Goal: Find specific page/section: Find specific page/section

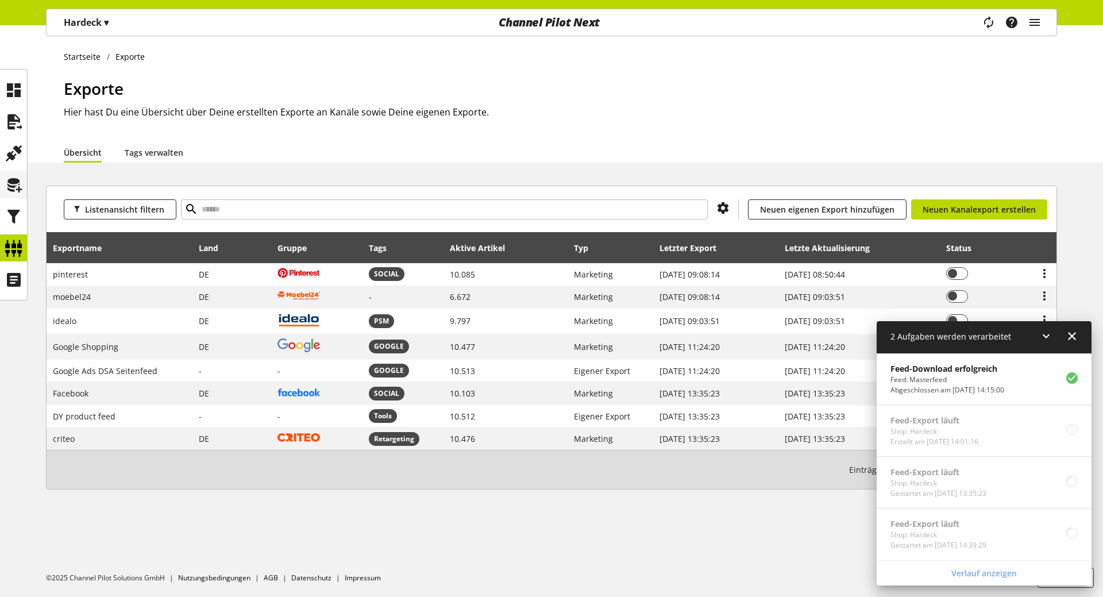
click at [10, 180] on icon at bounding box center [14, 185] width 18 height 23
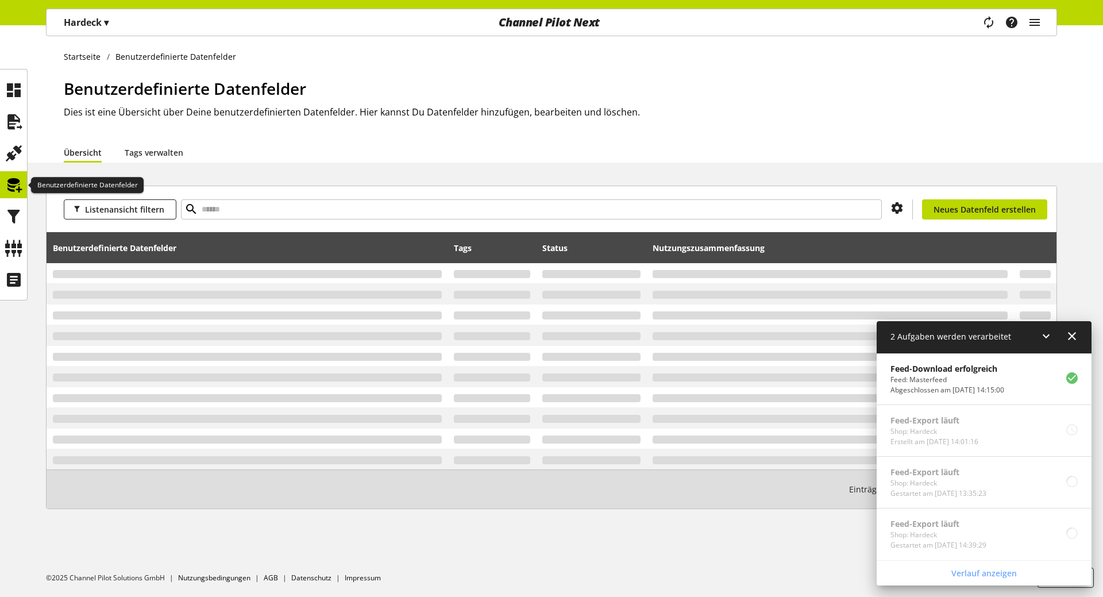
click at [12, 190] on icon at bounding box center [14, 185] width 18 height 23
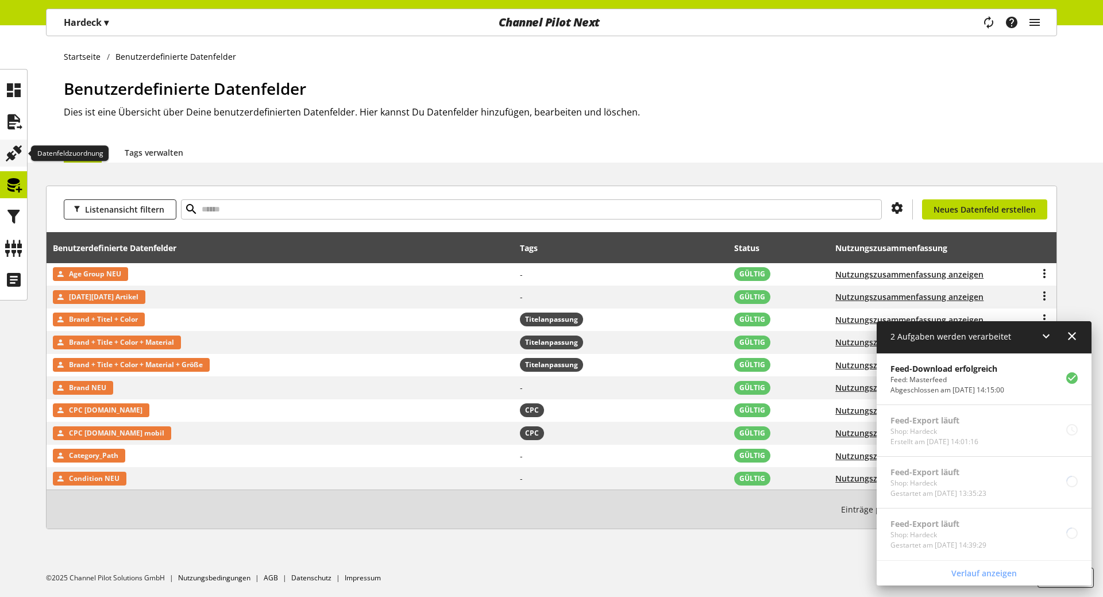
click at [7, 144] on icon at bounding box center [14, 153] width 18 height 23
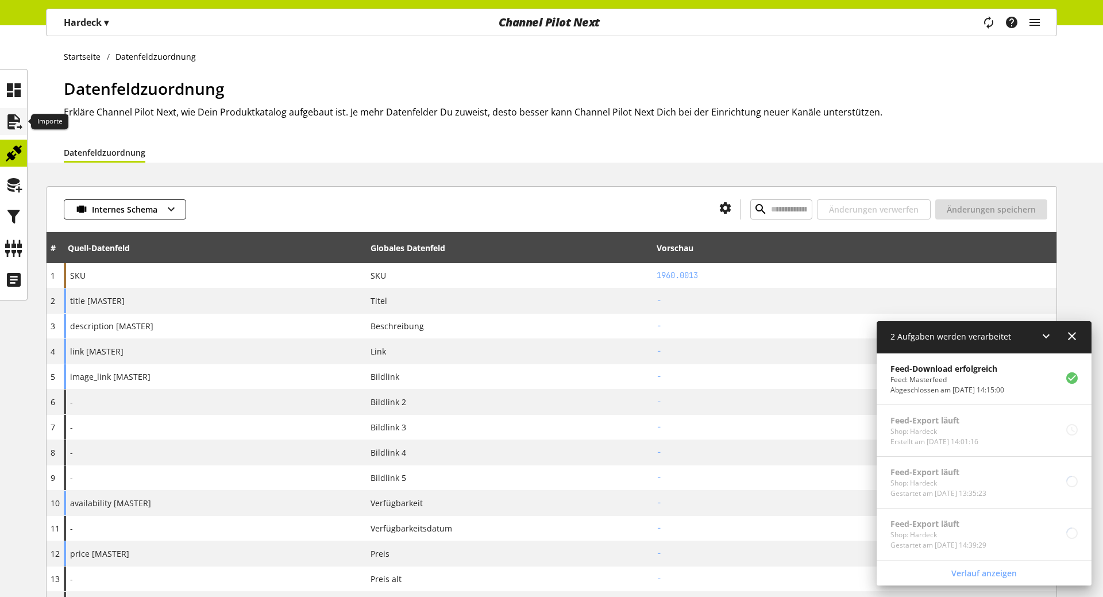
click at [20, 121] on icon at bounding box center [14, 121] width 18 height 23
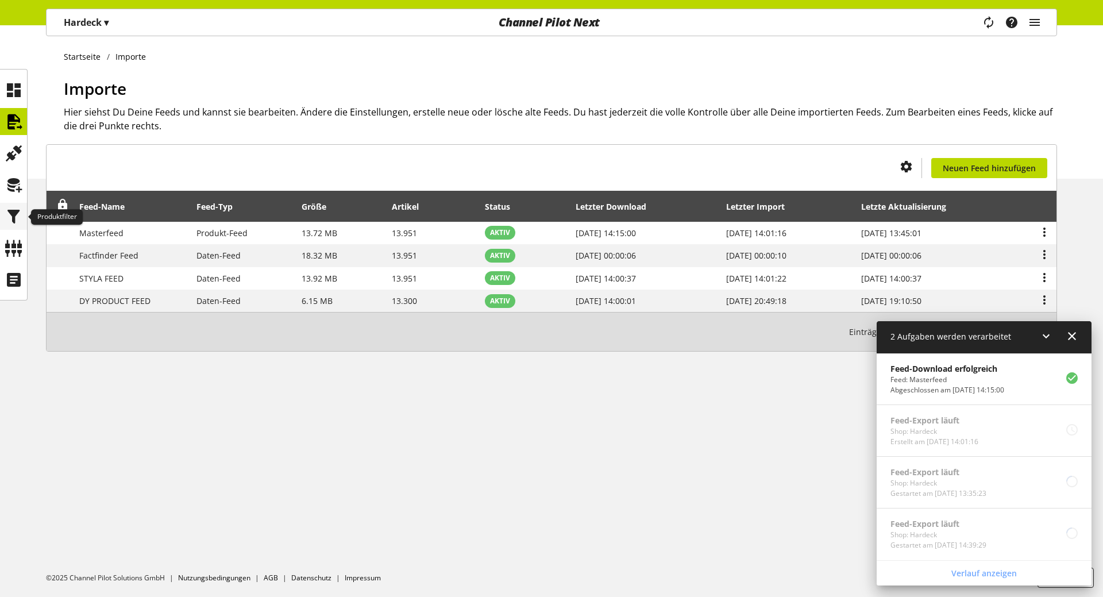
click at [7, 213] on icon at bounding box center [14, 216] width 18 height 23
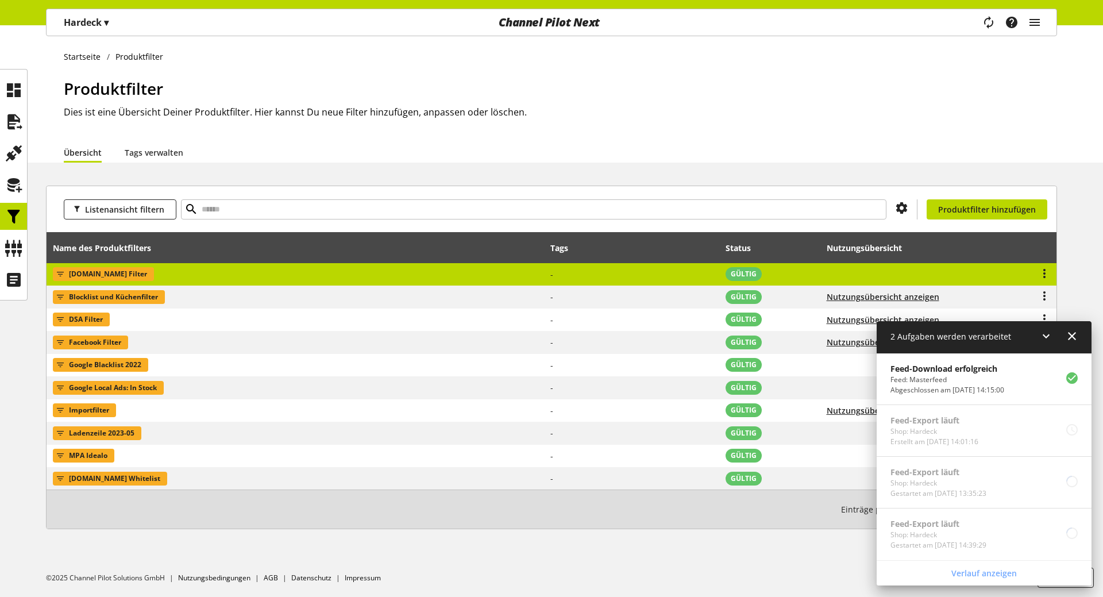
click at [331, 276] on td "[DOMAIN_NAME] Filter" at bounding box center [296, 274] width 498 height 23
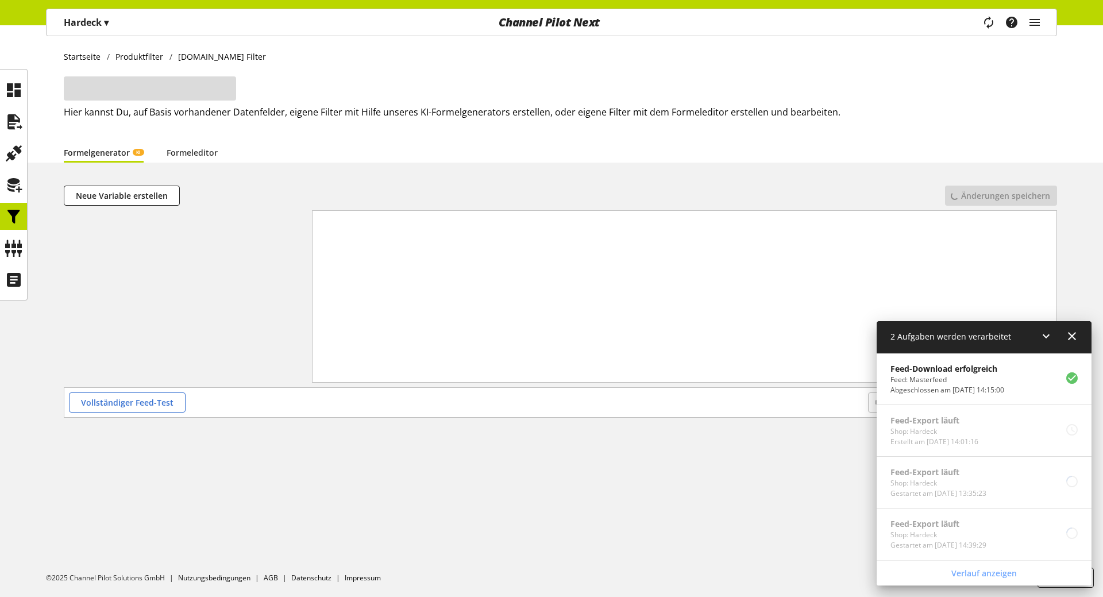
click at [1047, 341] on icon at bounding box center [1047, 336] width 14 height 21
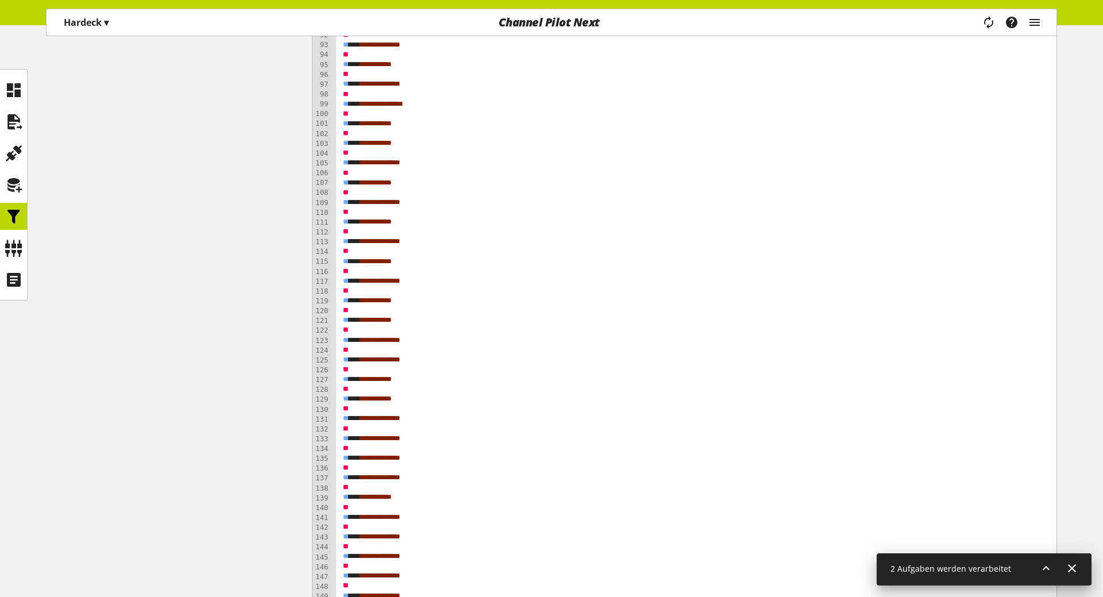
scroll to position [1597, 0]
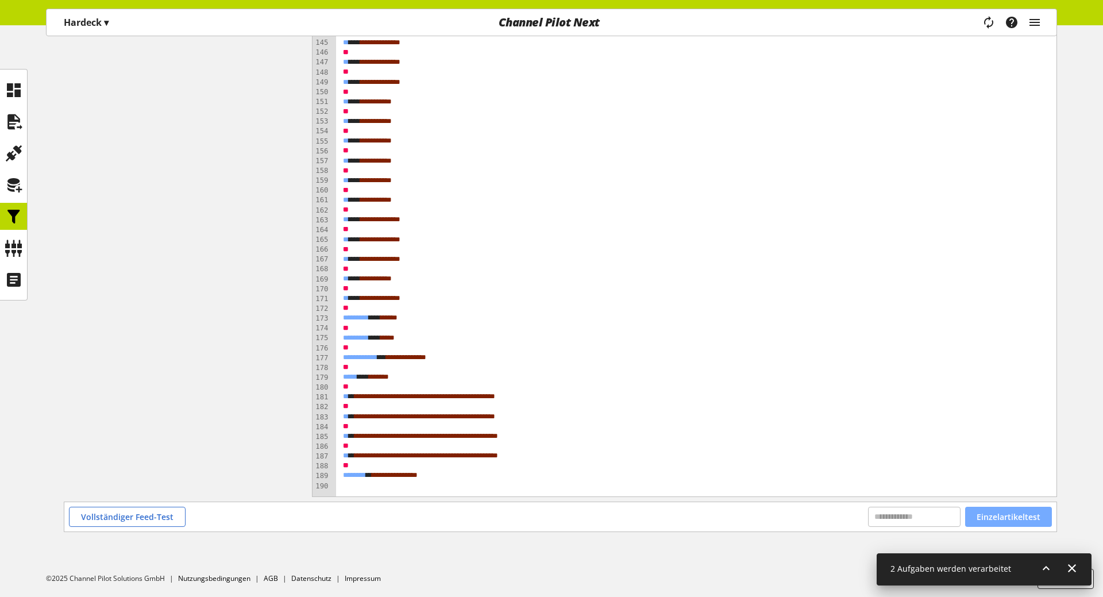
click at [1008, 522] on button "Einzelartikeltest" at bounding box center [1009, 517] width 87 height 20
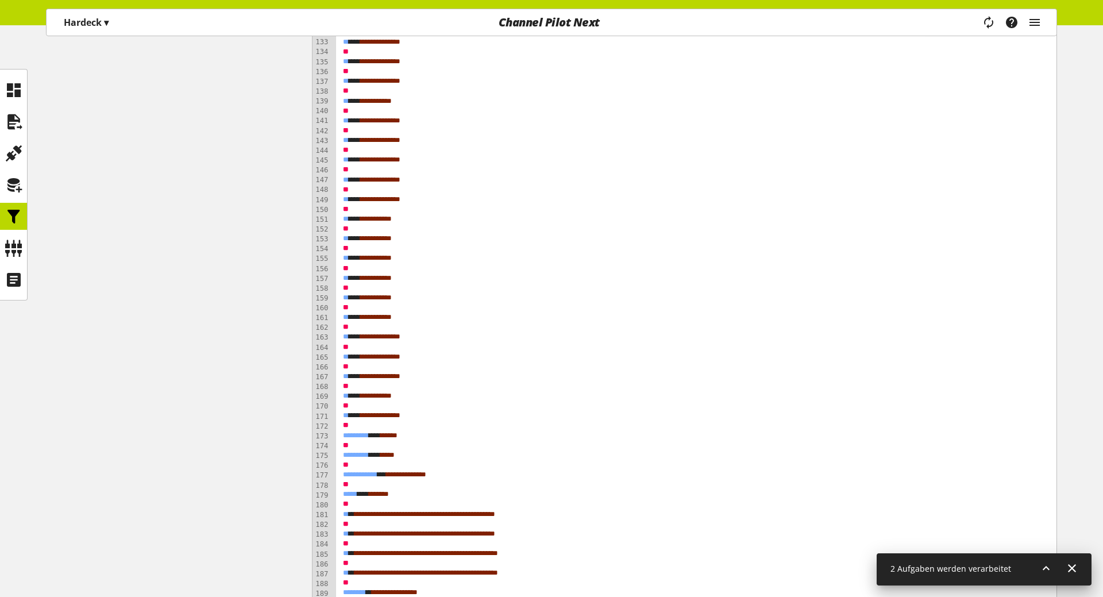
scroll to position [1694, 0]
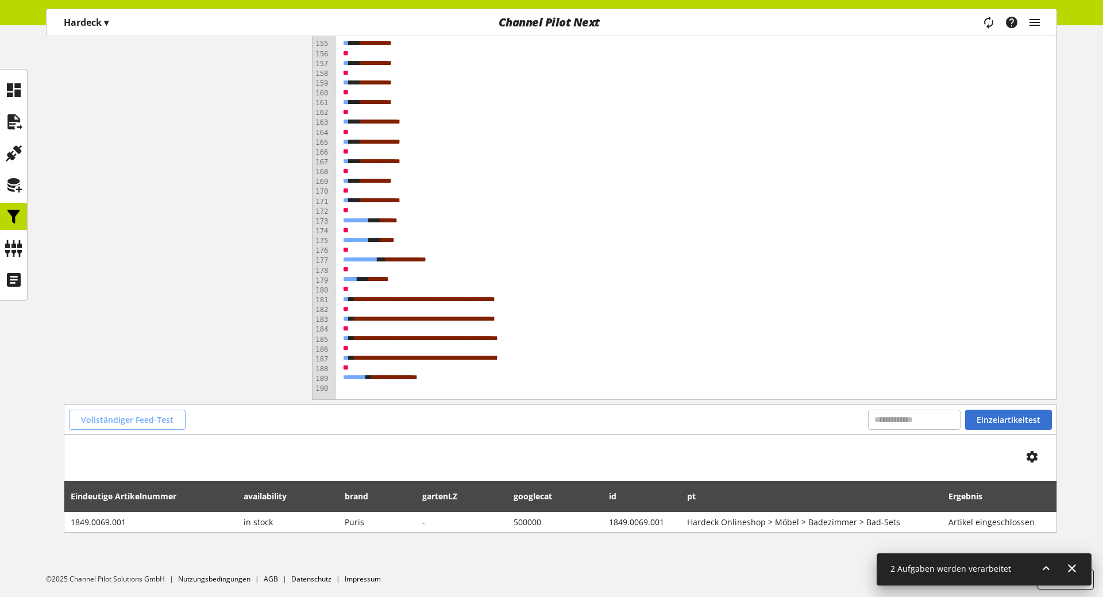
click at [126, 419] on span "Vollständiger Feed-Test" at bounding box center [127, 420] width 93 height 12
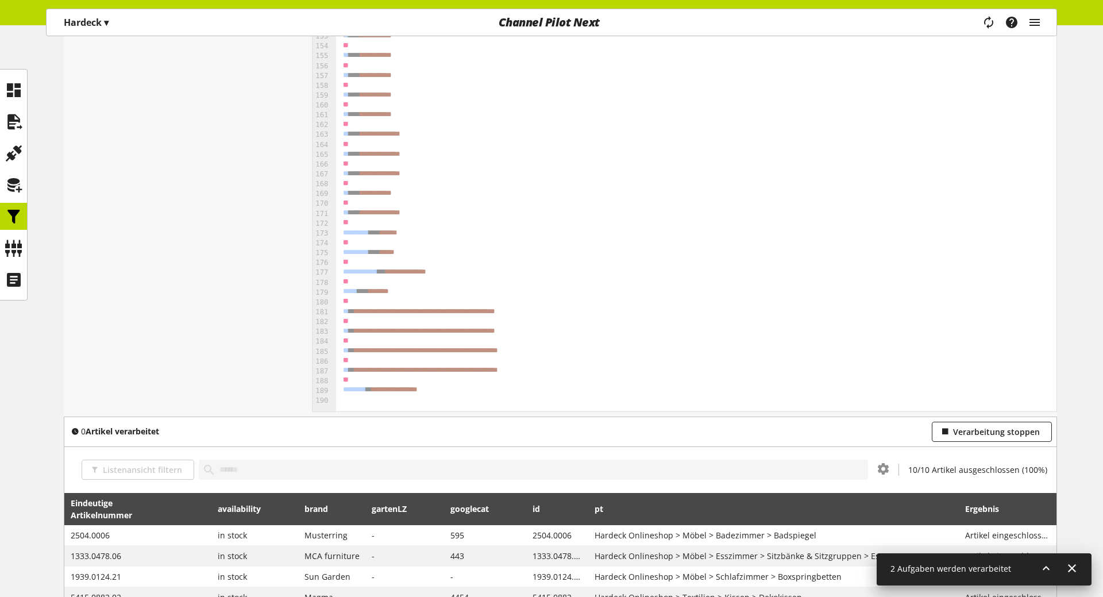
scroll to position [1917, 0]
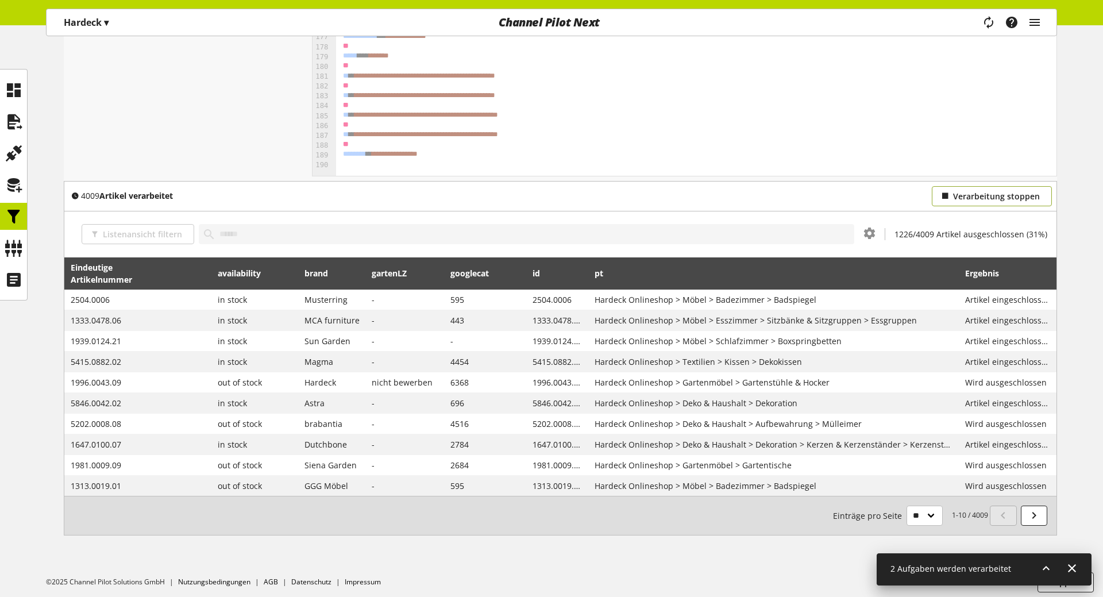
click at [1030, 201] on span "Verarbeitung stoppen" at bounding box center [996, 196] width 87 height 12
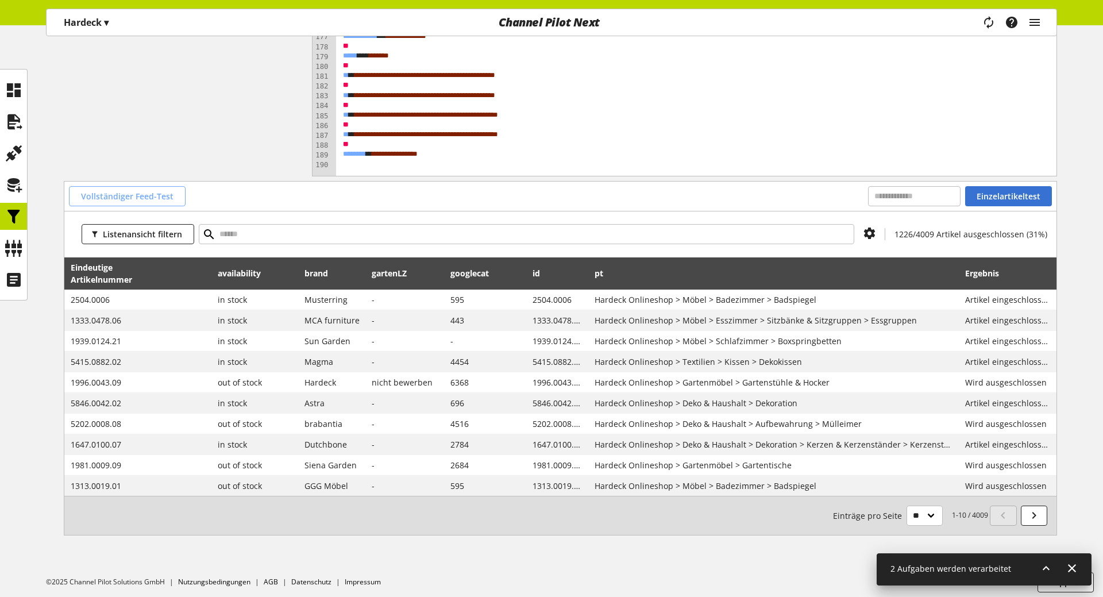
click at [107, 195] on span "Vollständiger Feed-Test" at bounding box center [127, 196] width 93 height 12
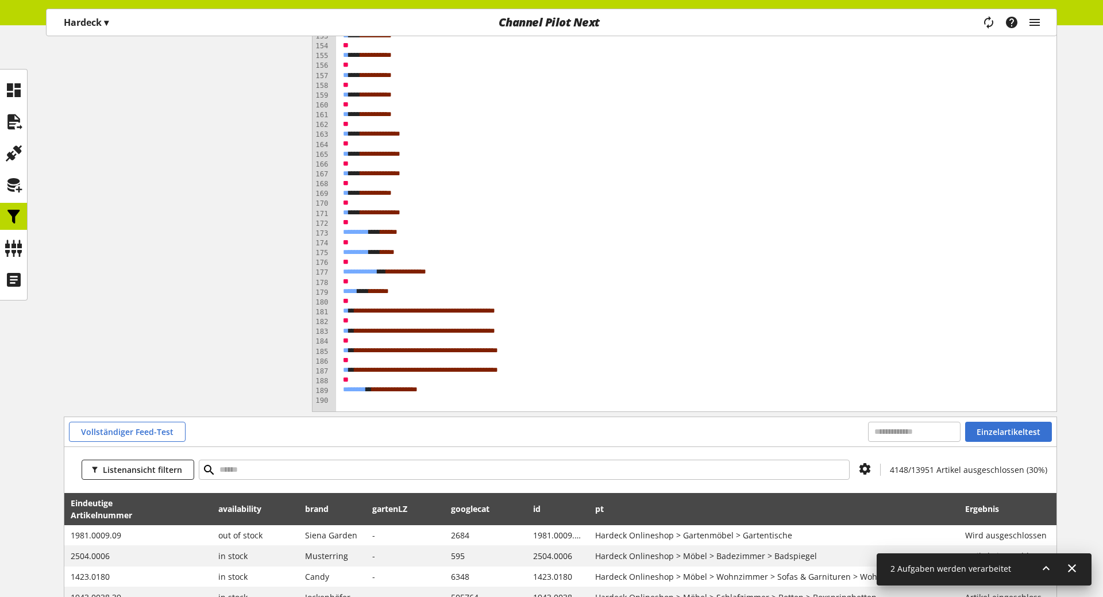
scroll to position [1921, 0]
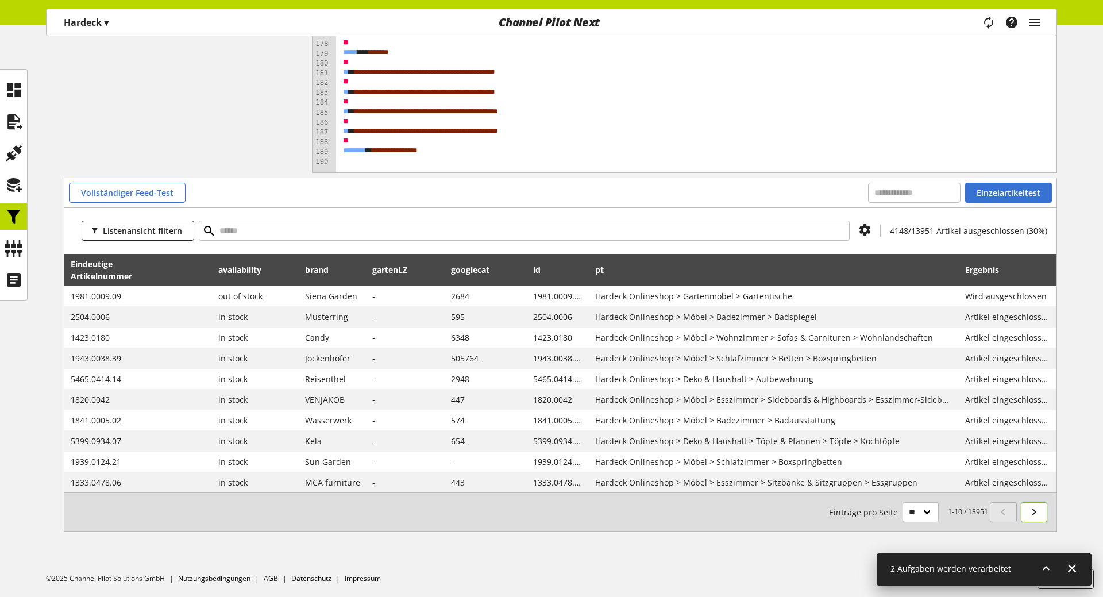
click at [1036, 514] on icon at bounding box center [1035, 512] width 14 height 21
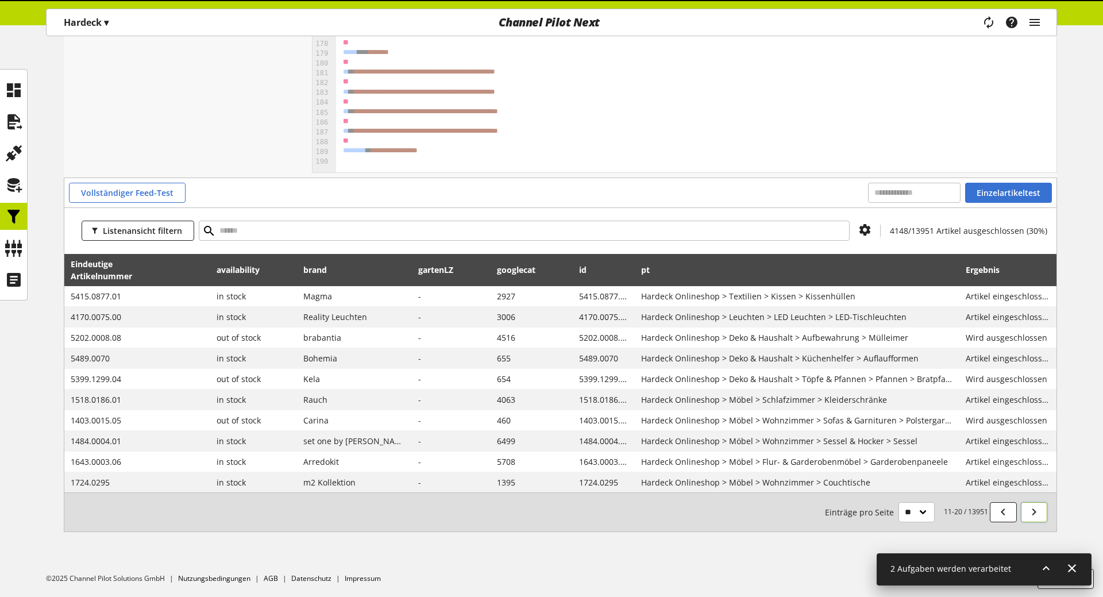
click at [1036, 514] on icon at bounding box center [1035, 512] width 14 height 21
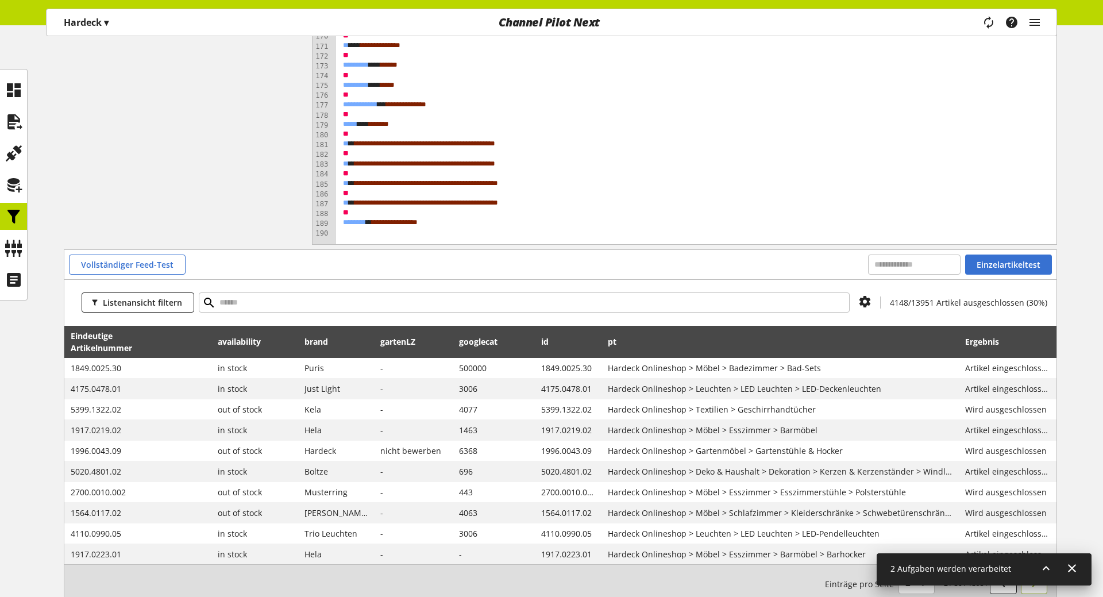
click at [1036, 514] on span "Wird ausgeschlossen" at bounding box center [1008, 513] width 85 height 12
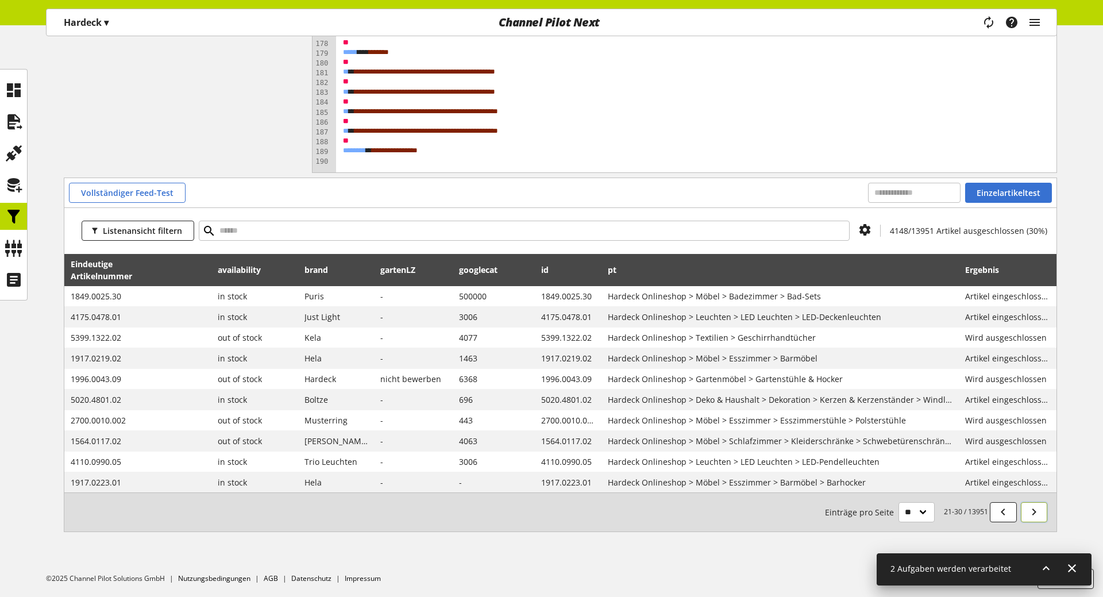
click at [1036, 511] on icon at bounding box center [1035, 512] width 14 height 21
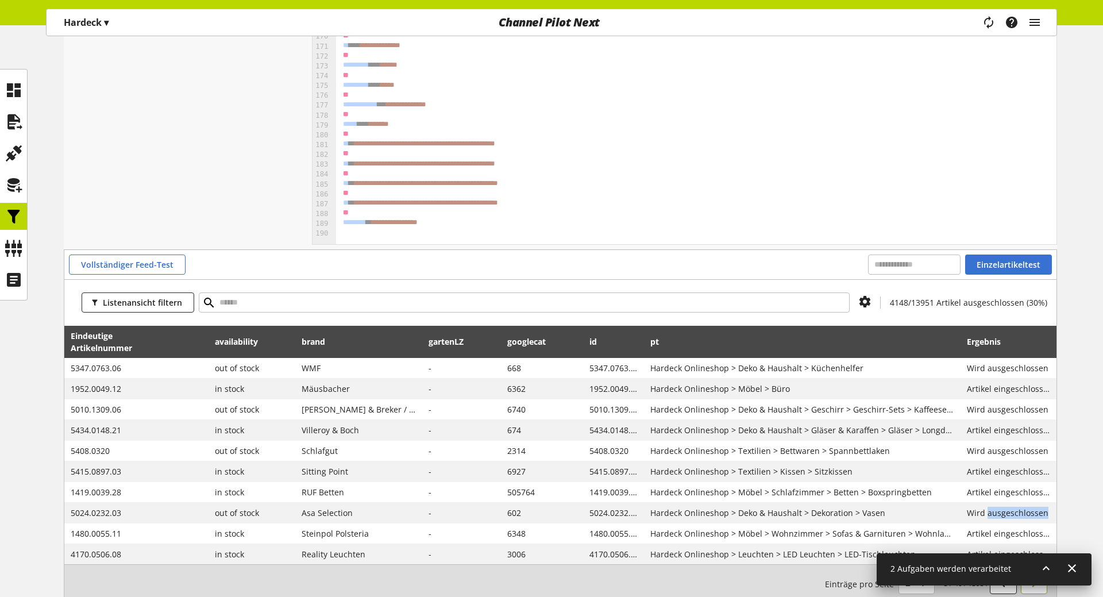
click at [1036, 511] on span "Wird ausgeschlossen" at bounding box center [1009, 513] width 84 height 12
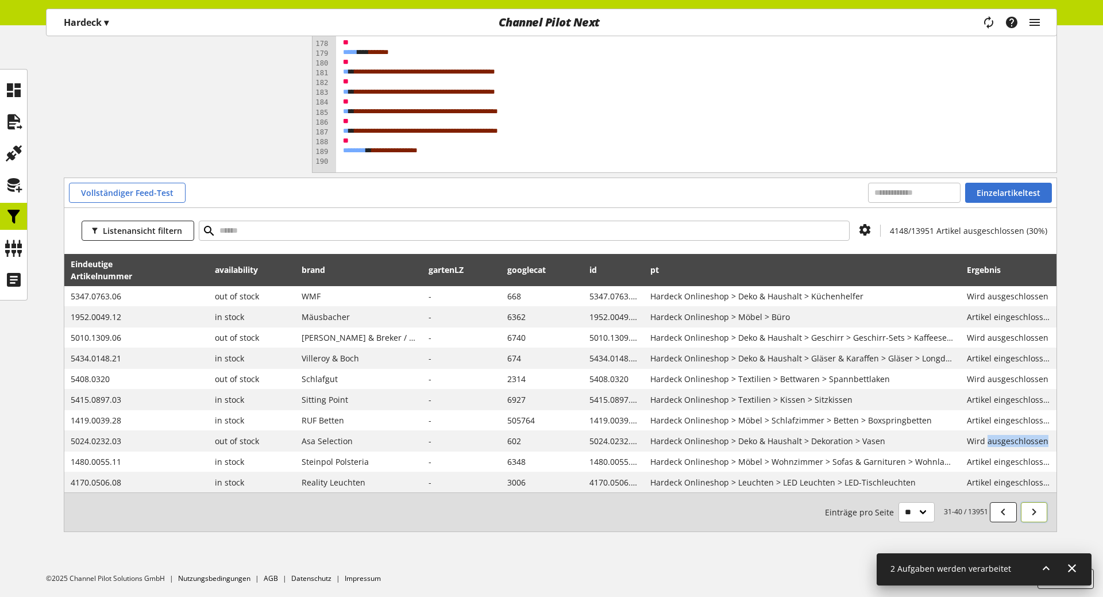
click at [1034, 511] on icon at bounding box center [1035, 512] width 14 height 21
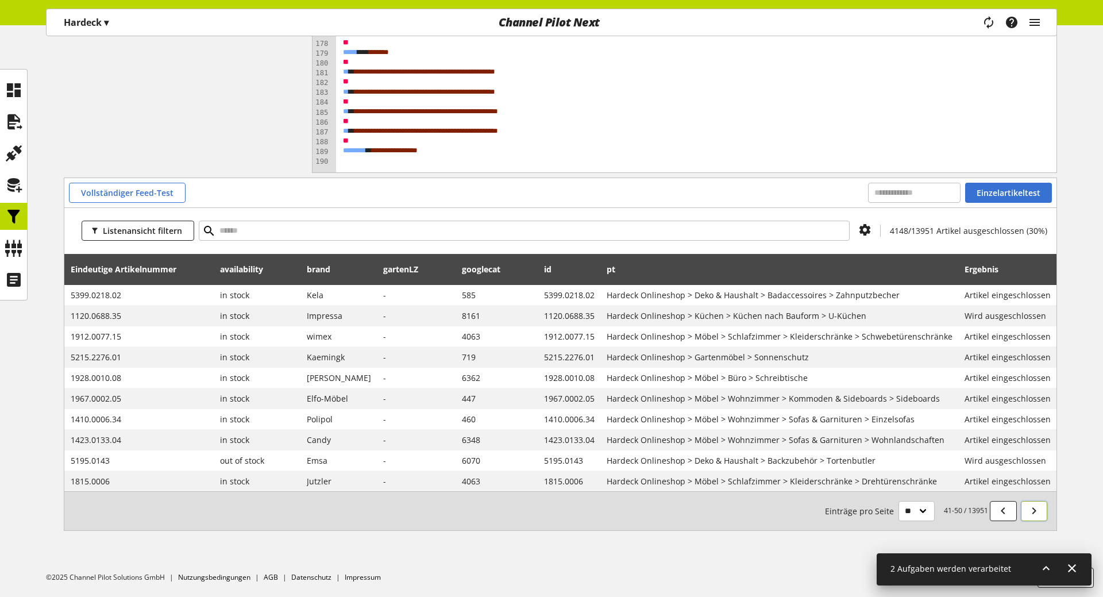
click at [1032, 508] on icon at bounding box center [1035, 511] width 14 height 21
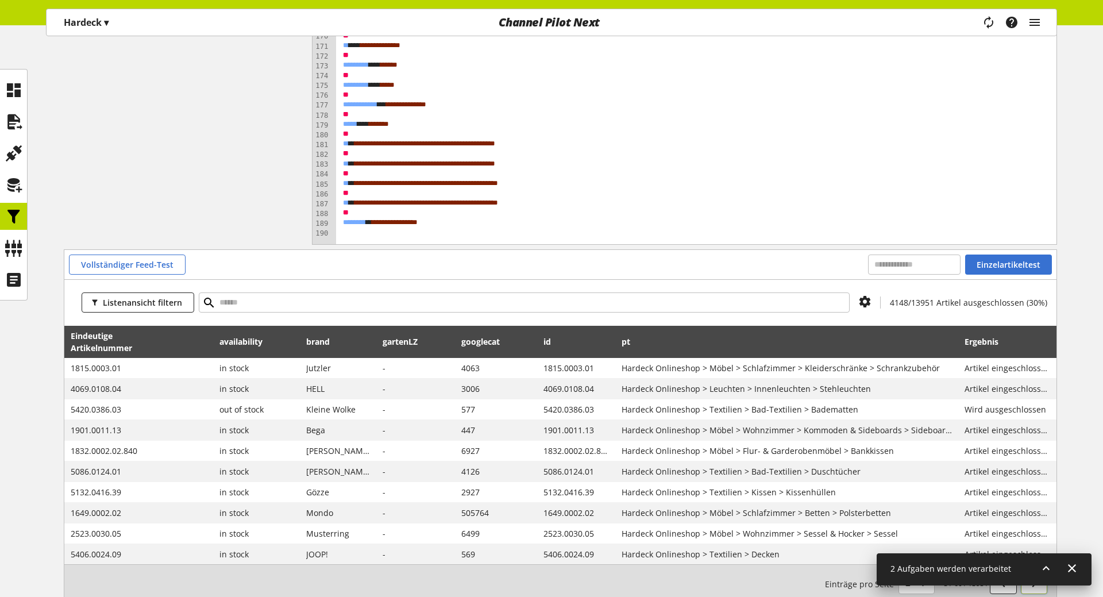
scroll to position [1921, 0]
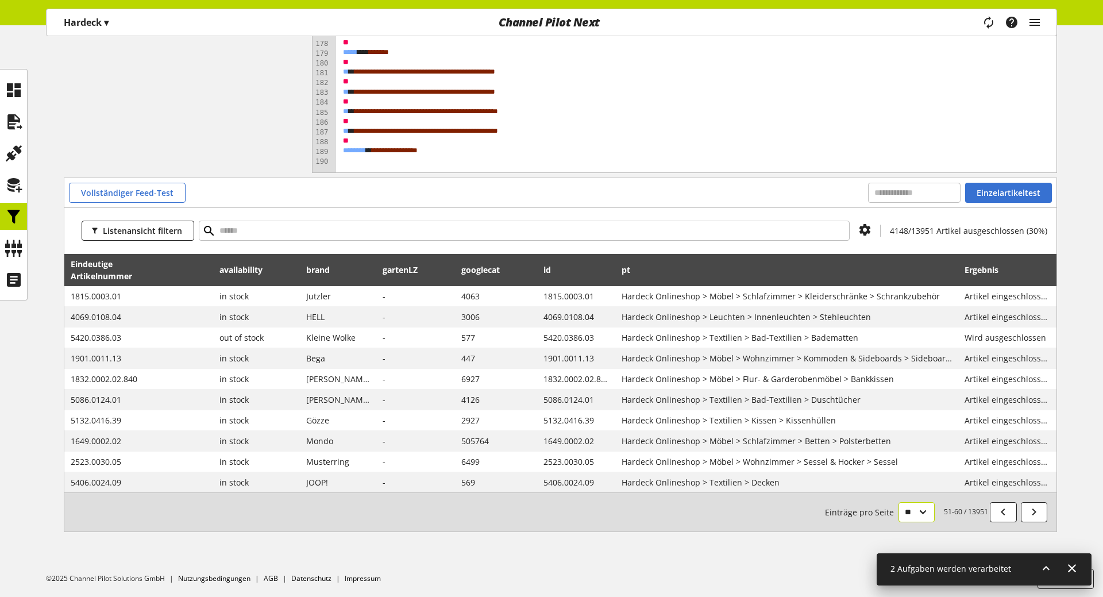
click at [899, 502] on select "** ** ** ***" at bounding box center [917, 512] width 36 height 20
select select "**"
click option "**" at bounding box center [0, 0] width 0 height 0
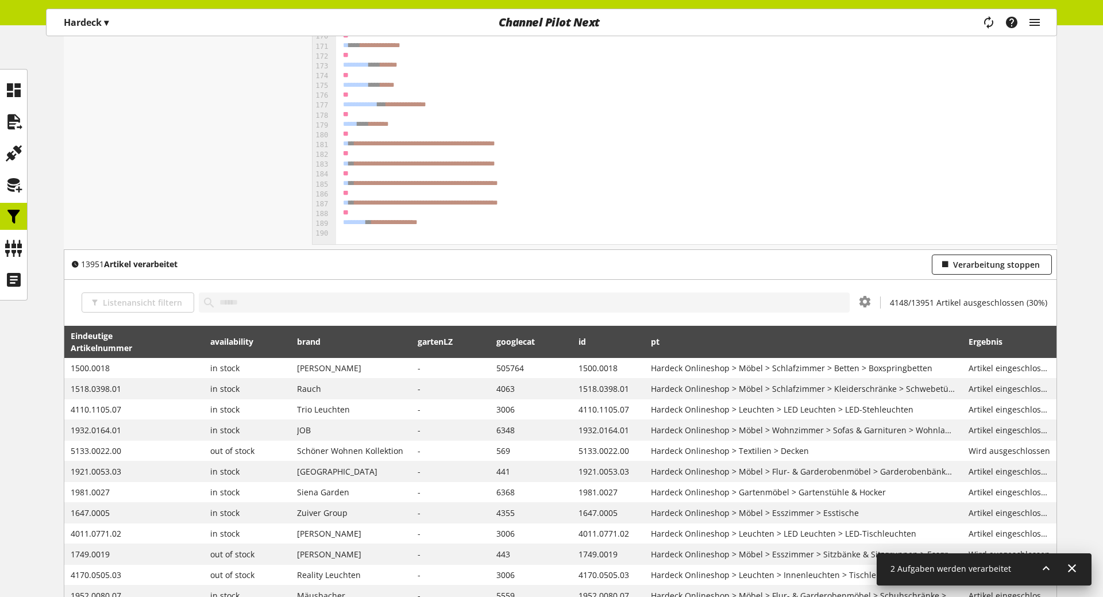
scroll to position [2748, 0]
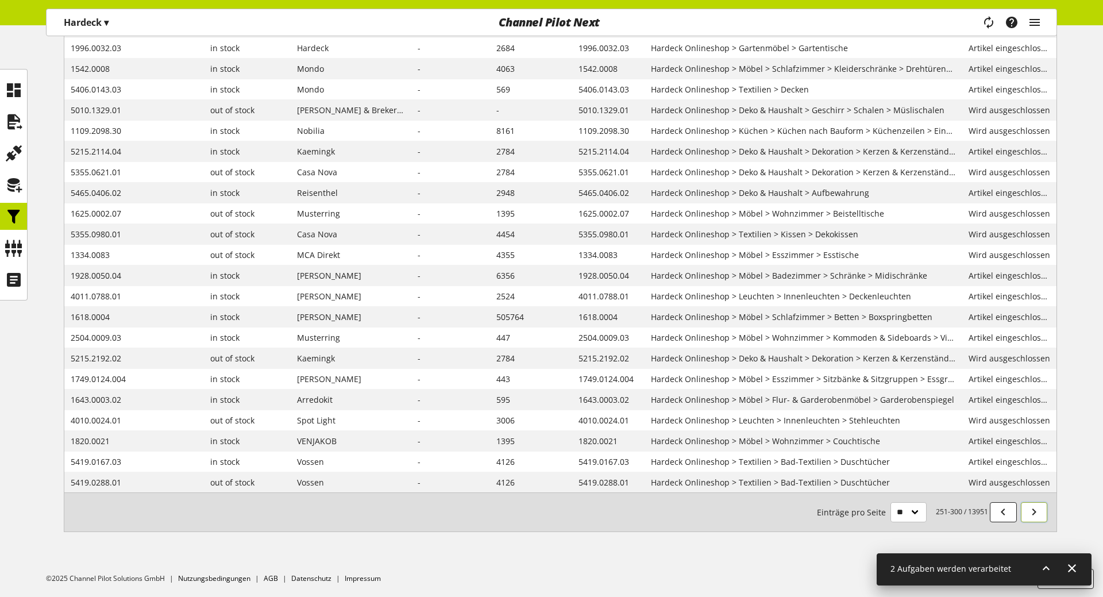
click at [1037, 514] on icon at bounding box center [1035, 512] width 14 height 21
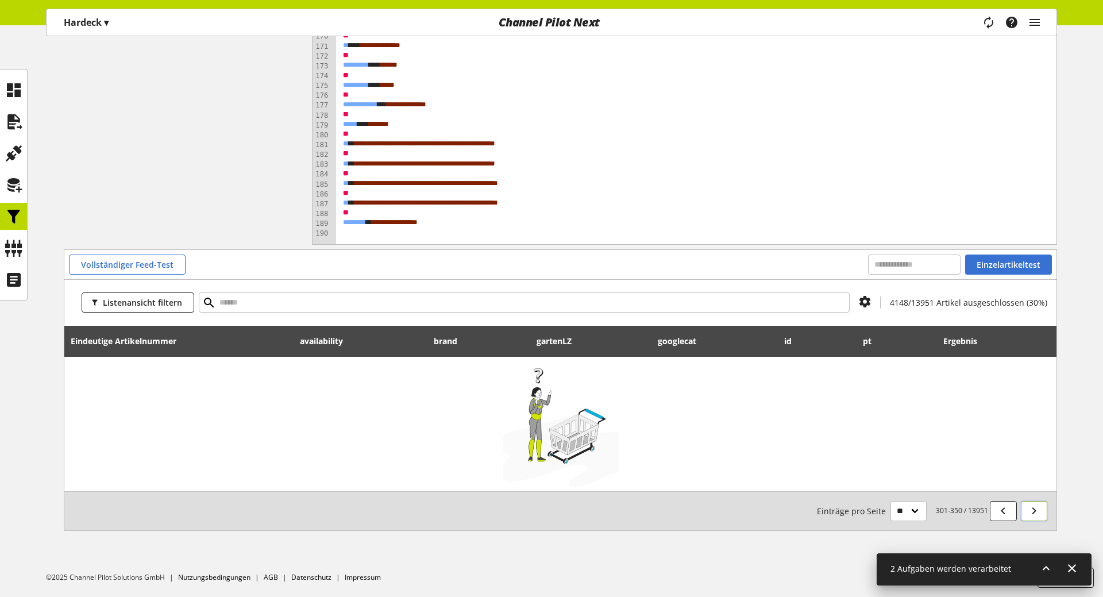
scroll to position [1849, 0]
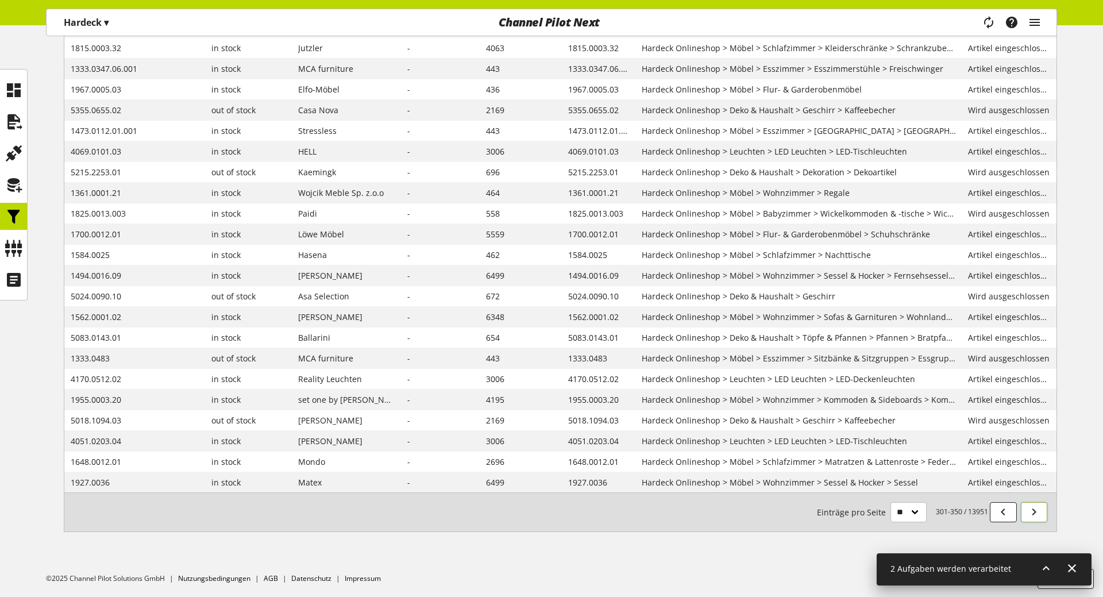
click at [1037, 520] on icon at bounding box center [1035, 512] width 14 height 21
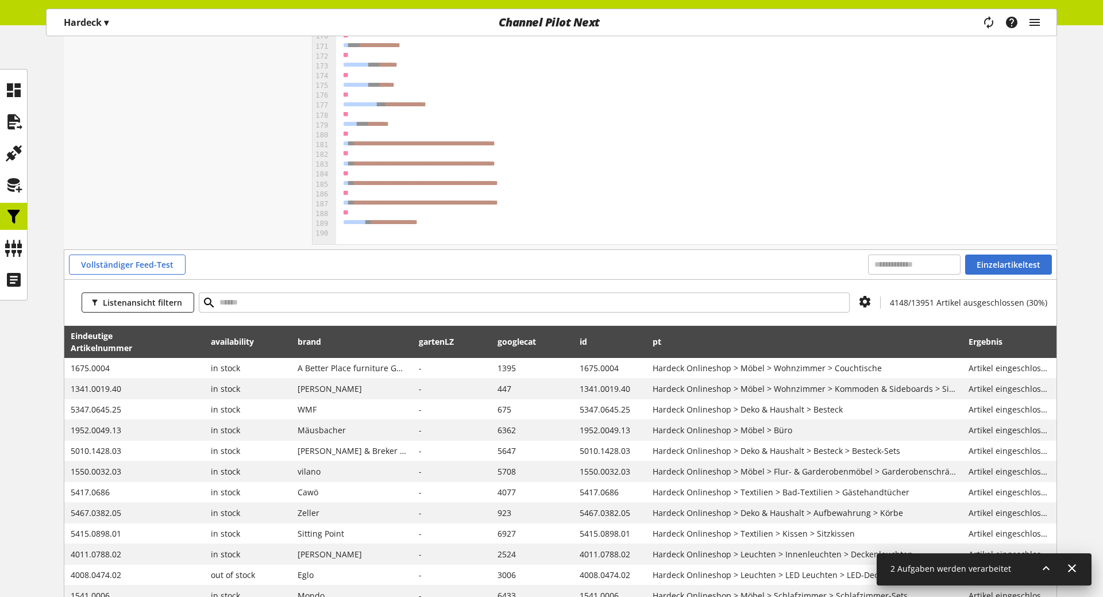
scroll to position [2748, 0]
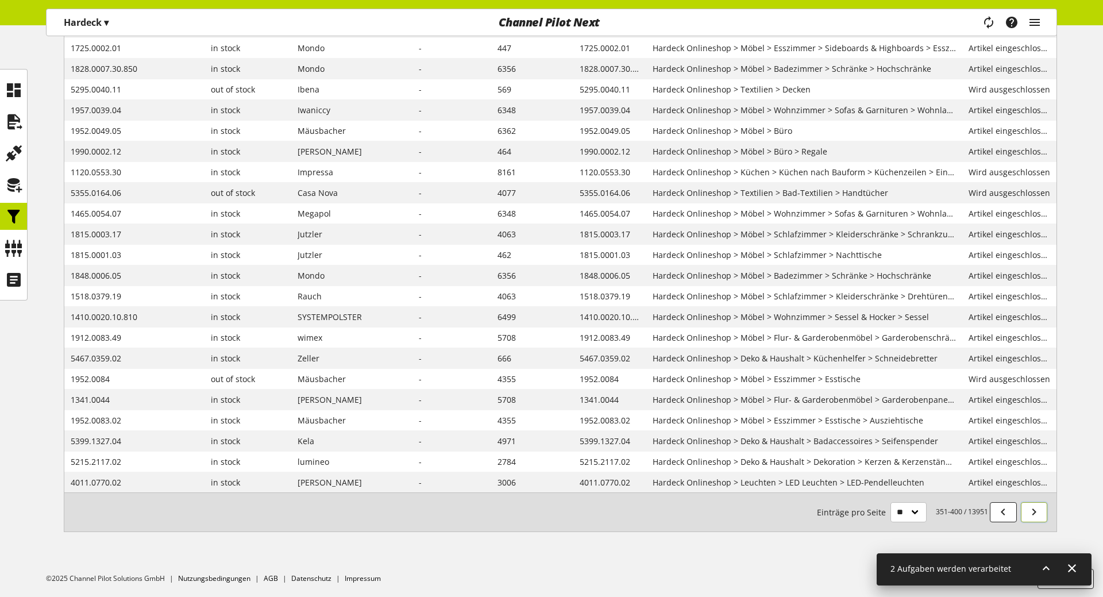
click at [1037, 514] on icon at bounding box center [1035, 512] width 14 height 21
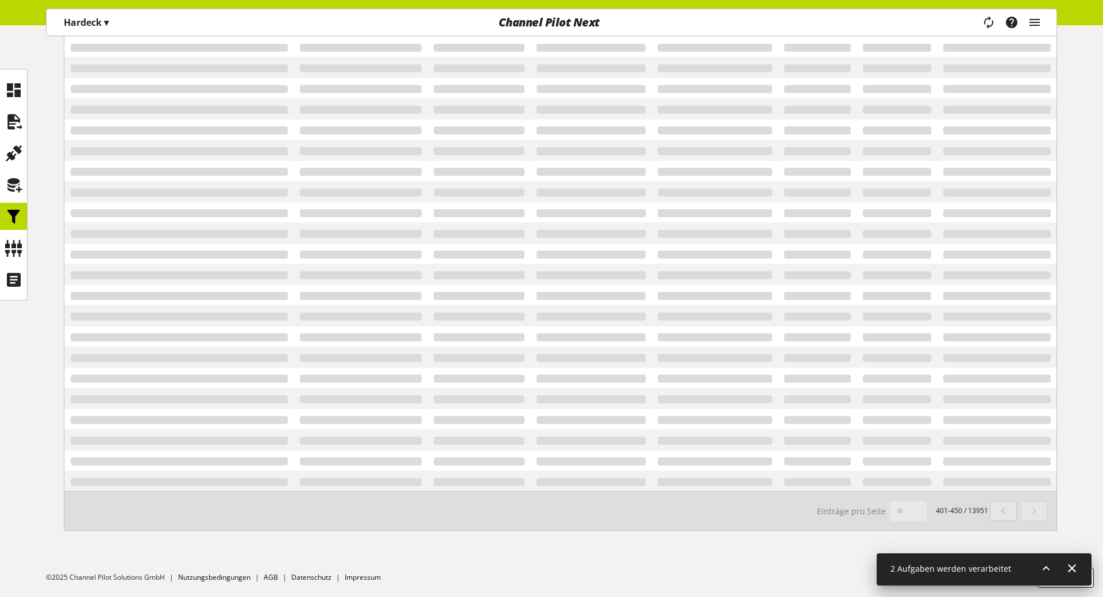
scroll to position [1849, 0]
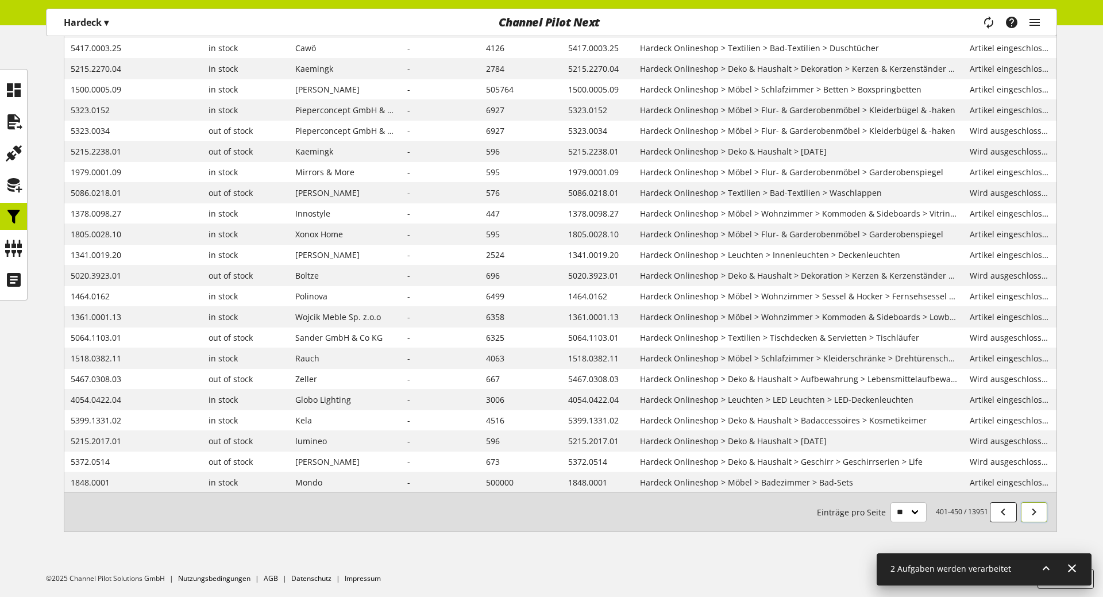
click at [1037, 514] on icon at bounding box center [1035, 512] width 14 height 21
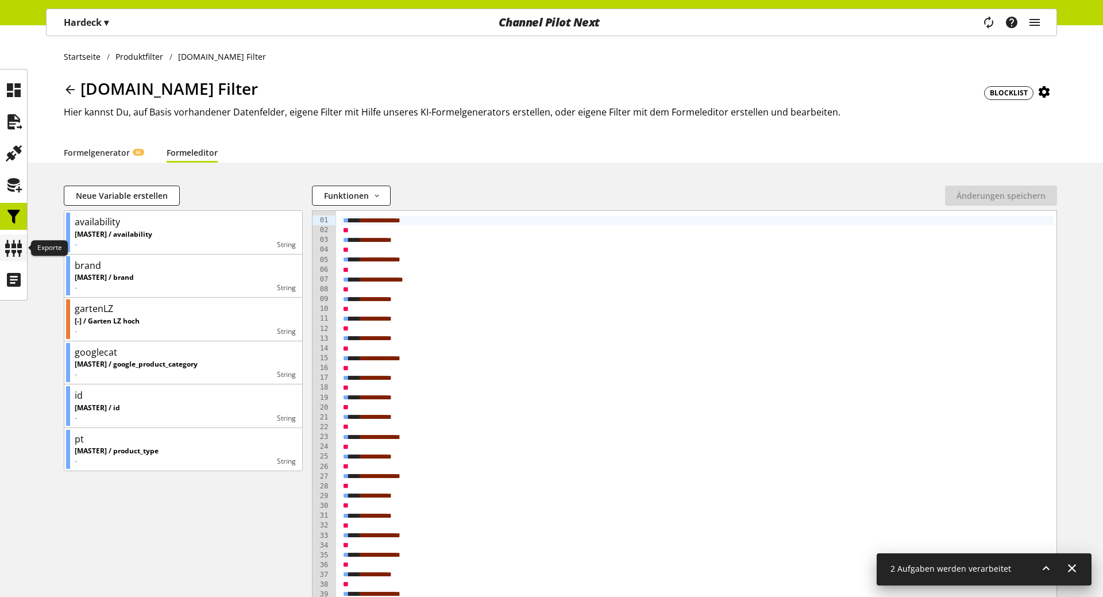
click at [18, 244] on icon at bounding box center [14, 248] width 18 height 23
